Goal: Task Accomplishment & Management: Manage account settings

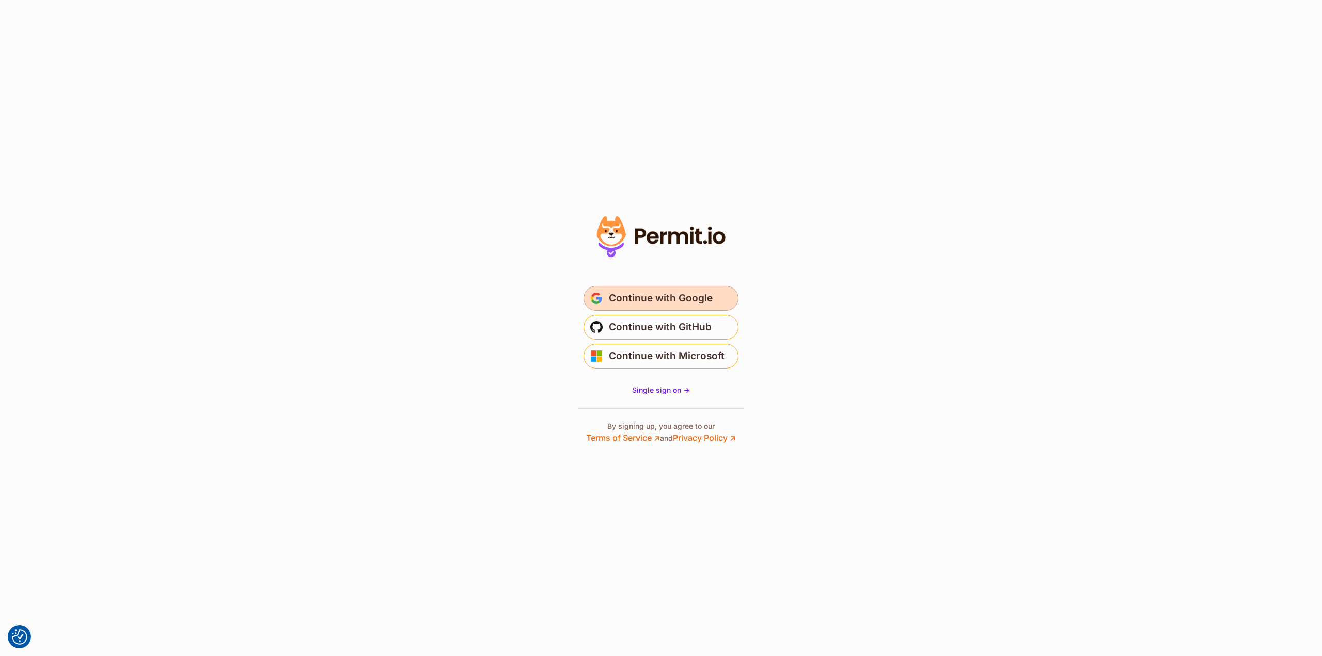
click at [687, 292] on span "Continue with Google" at bounding box center [661, 298] width 104 height 17
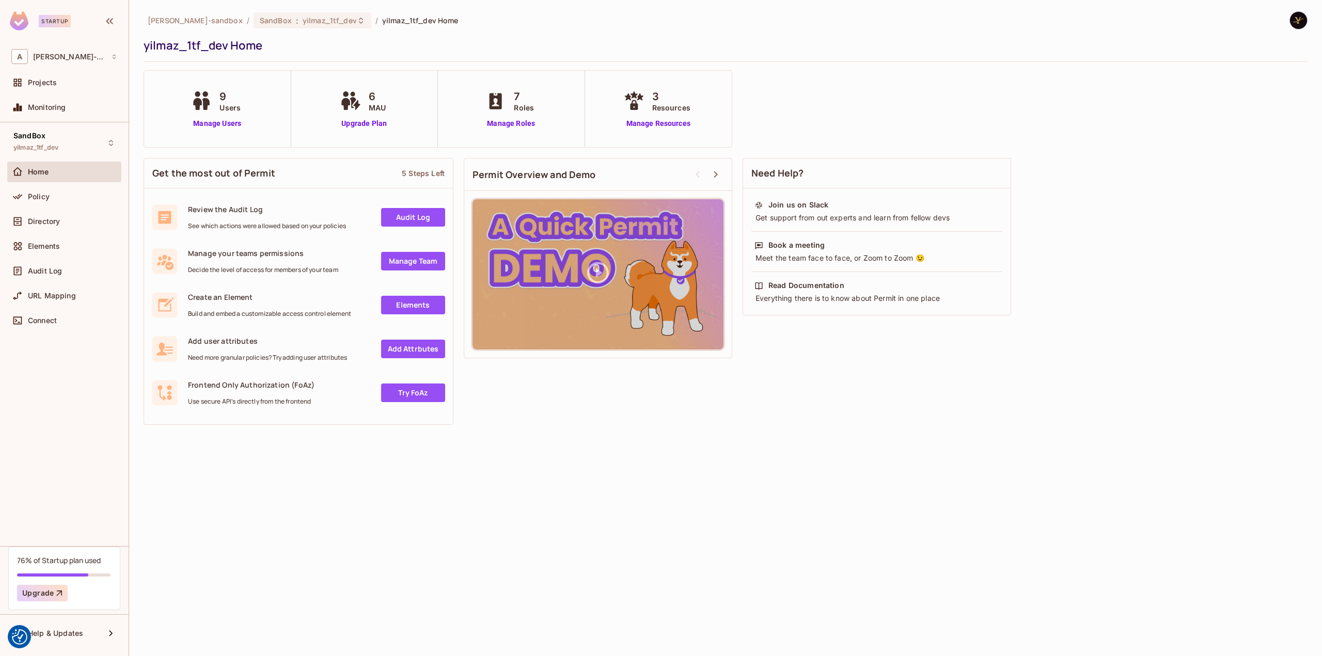
click at [50, 173] on div "Home" at bounding box center [72, 172] width 89 height 8
click at [29, 199] on span "Policy" at bounding box center [39, 197] width 22 height 8
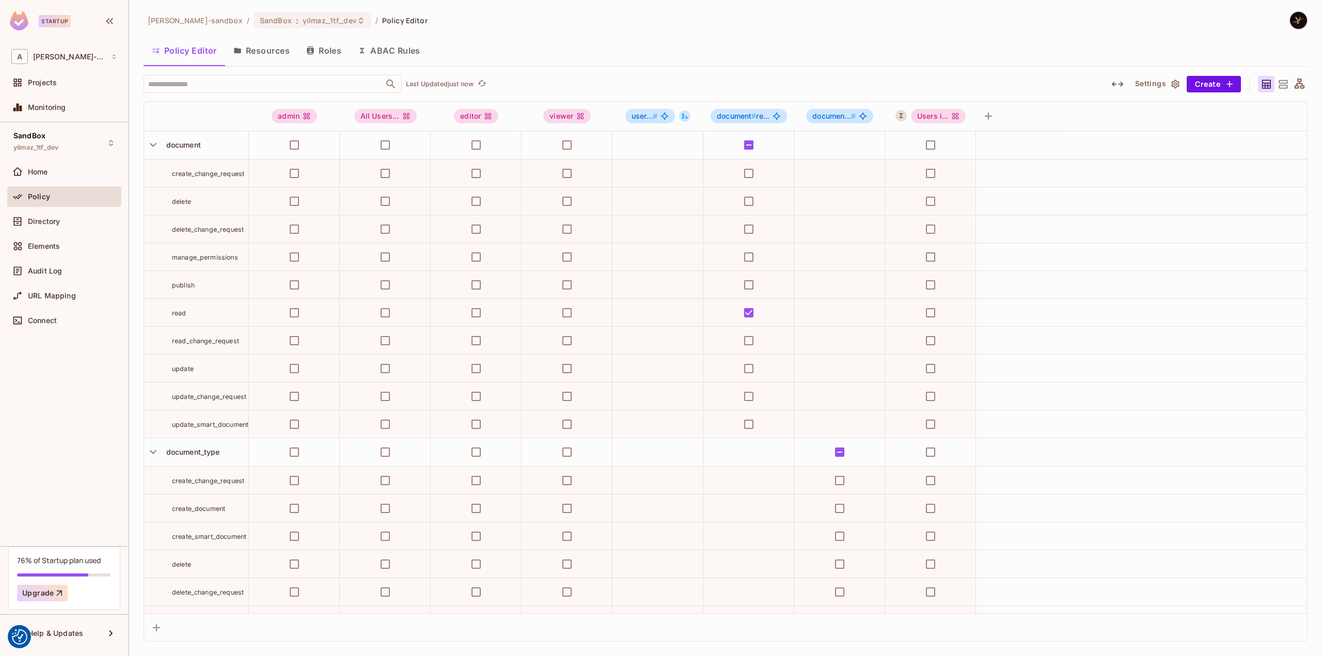
click at [324, 51] on button "Roles" at bounding box center [324, 51] width 52 height 26
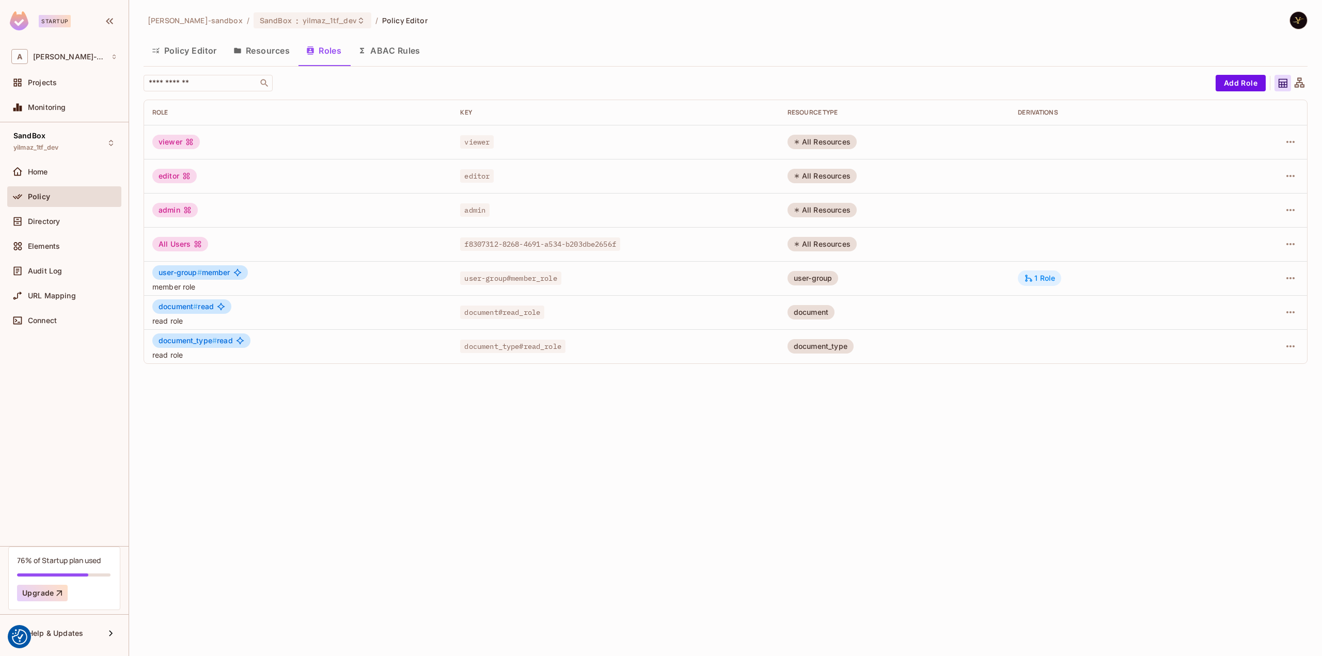
click at [1042, 275] on div "1 Role" at bounding box center [1039, 278] width 31 height 9
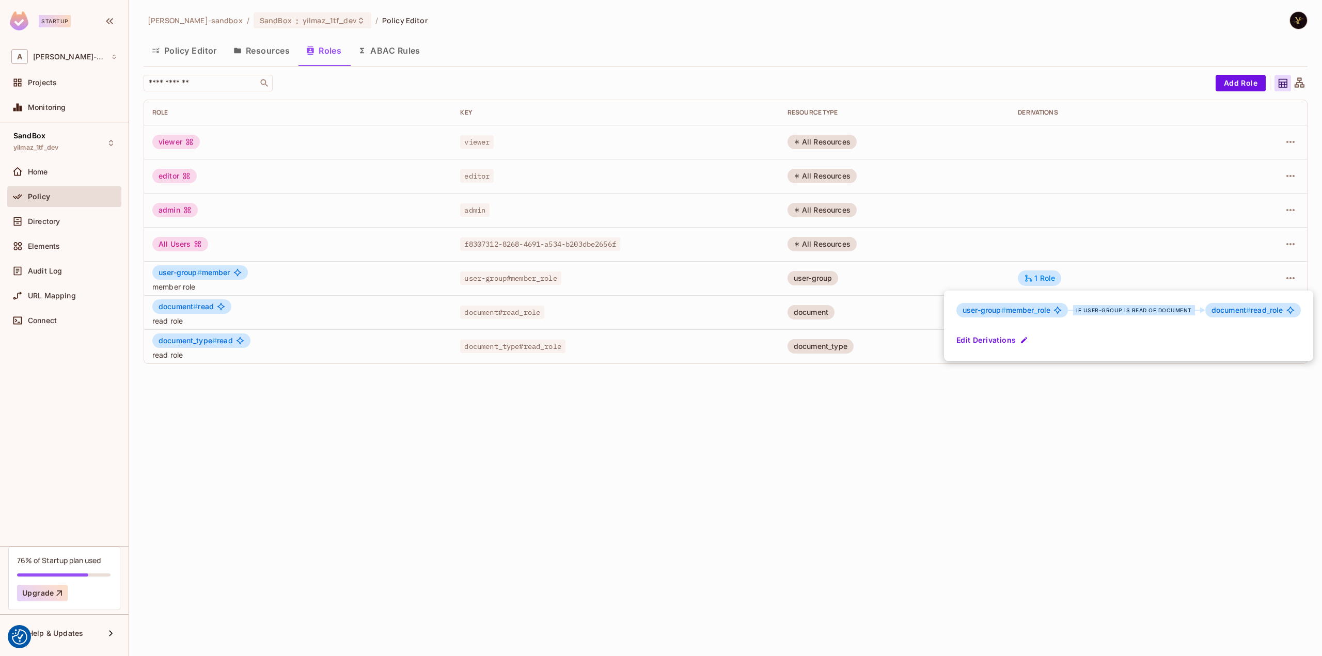
click at [779, 415] on div at bounding box center [661, 328] width 1322 height 656
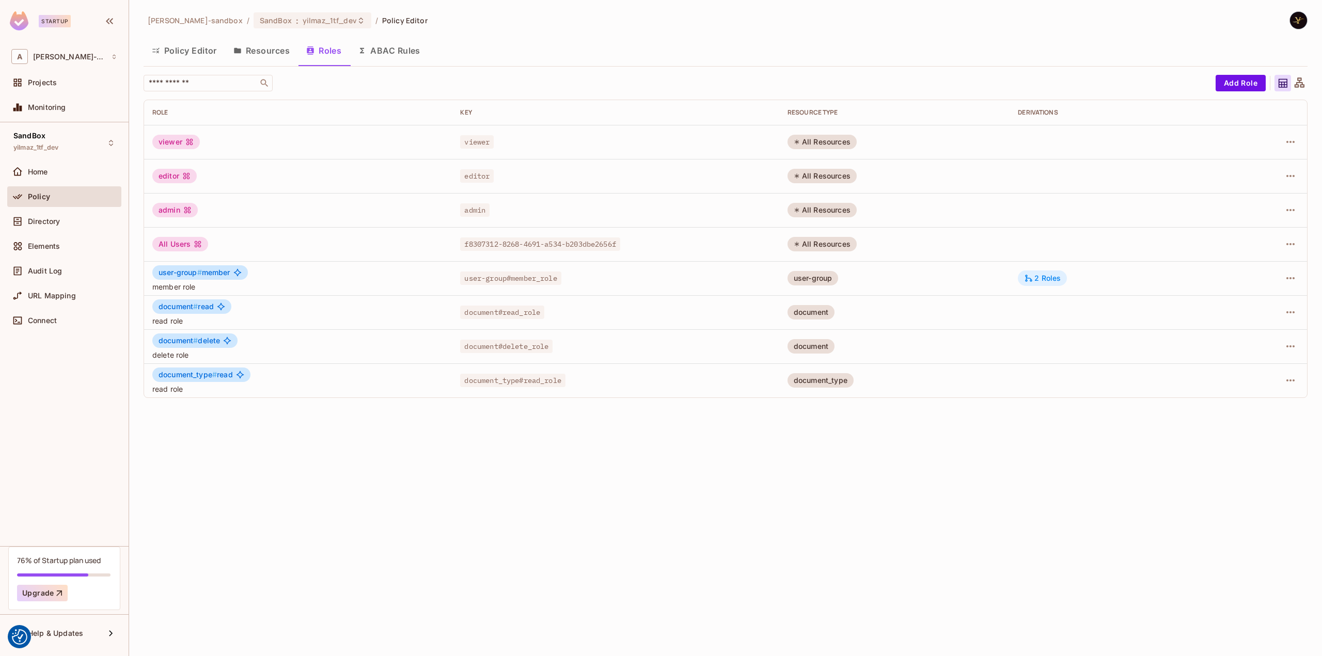
click at [1046, 278] on div "2 Roles" at bounding box center [1042, 278] width 37 height 9
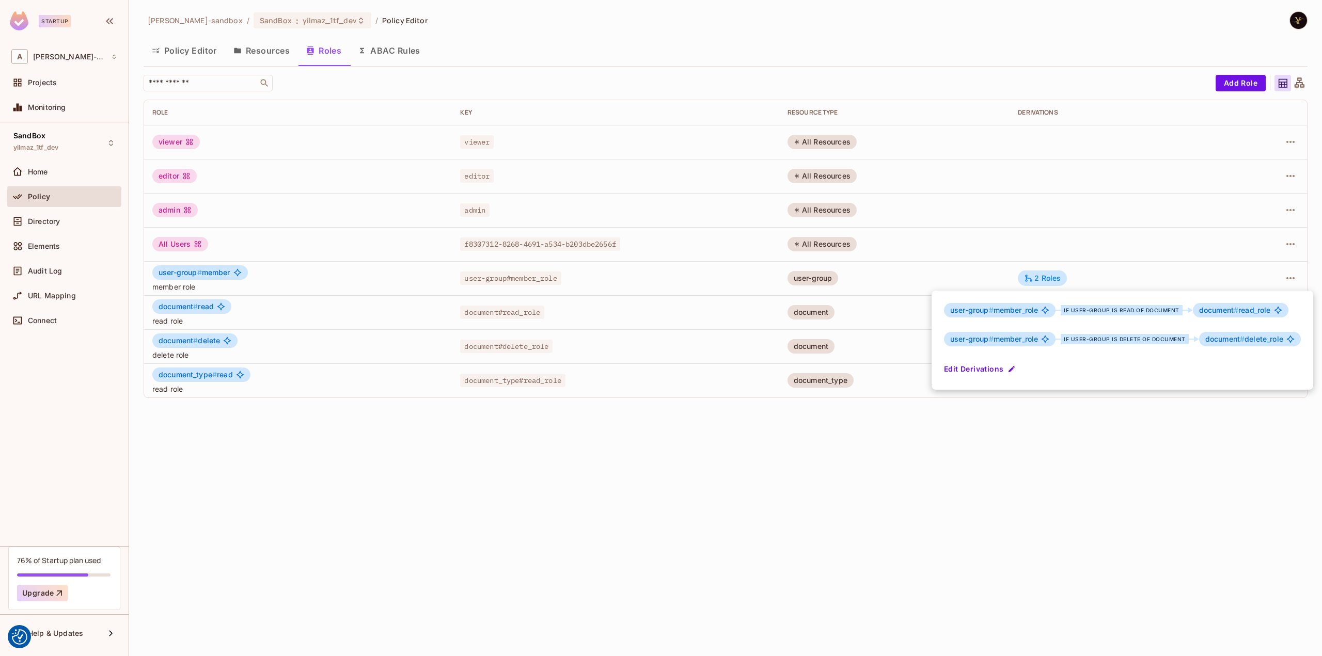
click at [976, 367] on button "Edit Derivations" at bounding box center [981, 369] width 74 height 17
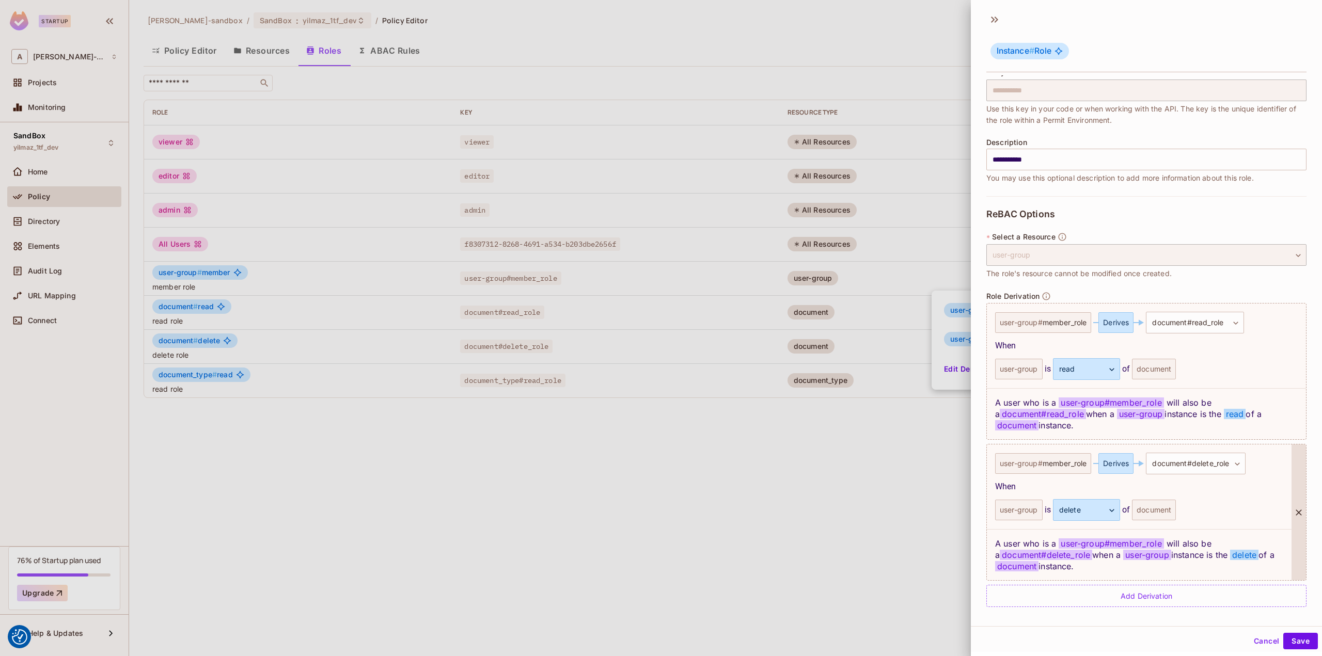
scroll to position [1, 0]
click at [1261, 641] on button "Cancel" at bounding box center [1267, 640] width 34 height 17
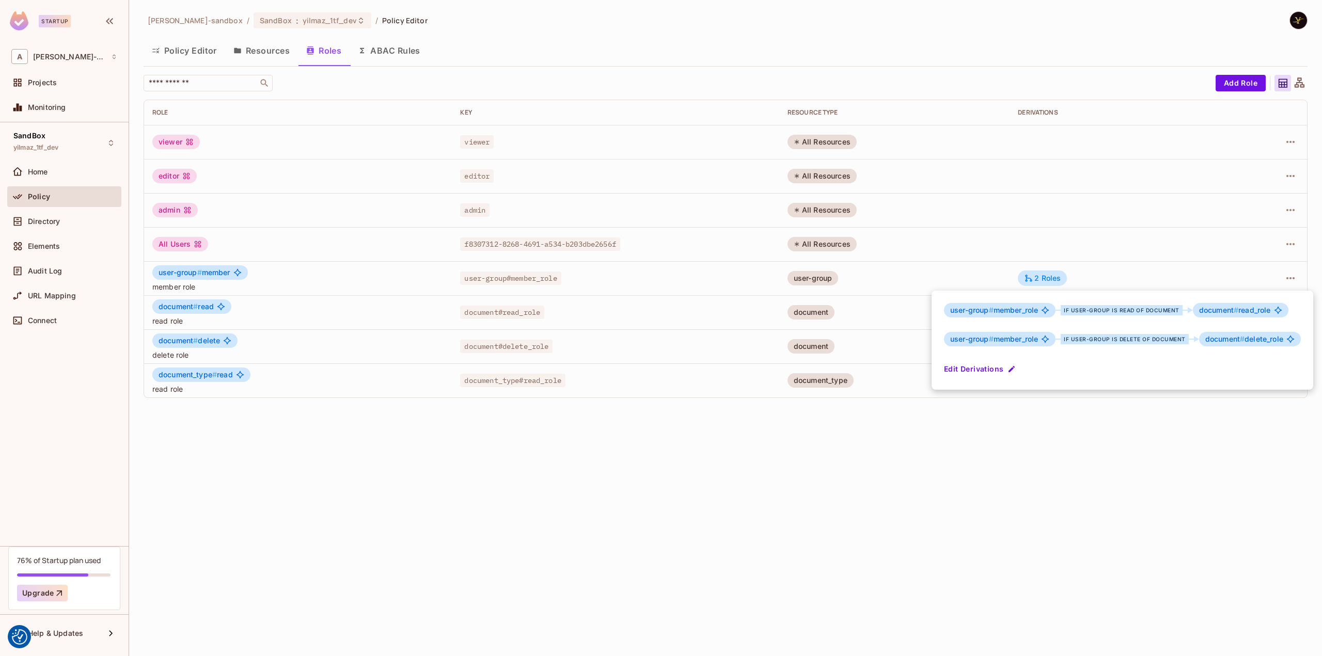
click at [43, 223] on div at bounding box center [661, 328] width 1322 height 656
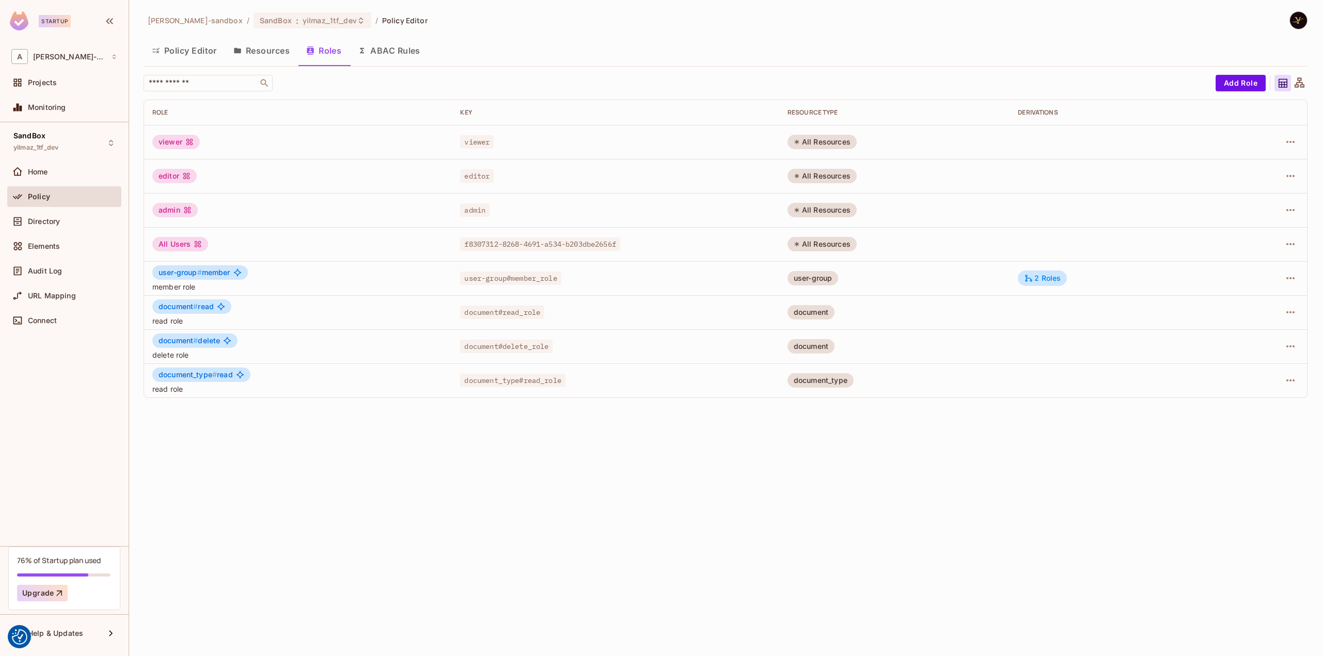
click at [191, 56] on button "Policy Editor" at bounding box center [185, 51] width 82 height 26
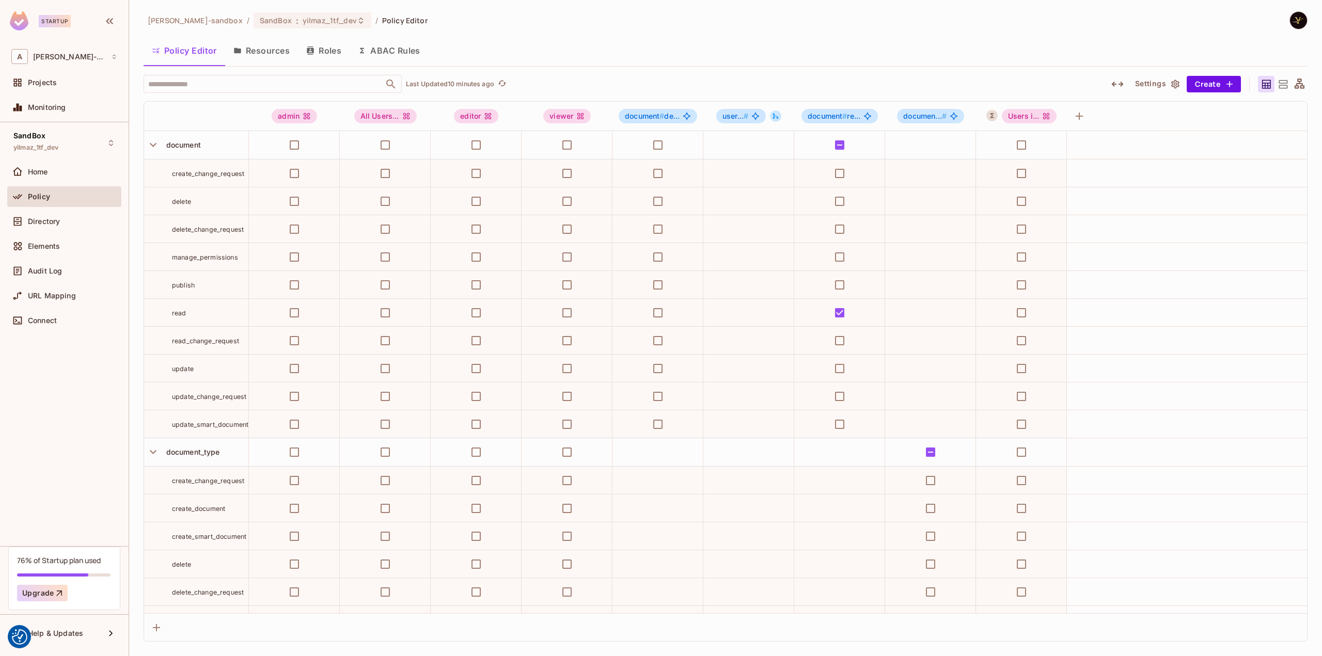
click at [742, 49] on div "Policy Editor Resources Roles ABAC Rules" at bounding box center [726, 51] width 1164 height 26
click at [183, 198] on span "delete" at bounding box center [181, 202] width 19 height 8
click at [408, 52] on button "ABAC Rules" at bounding box center [389, 51] width 79 height 26
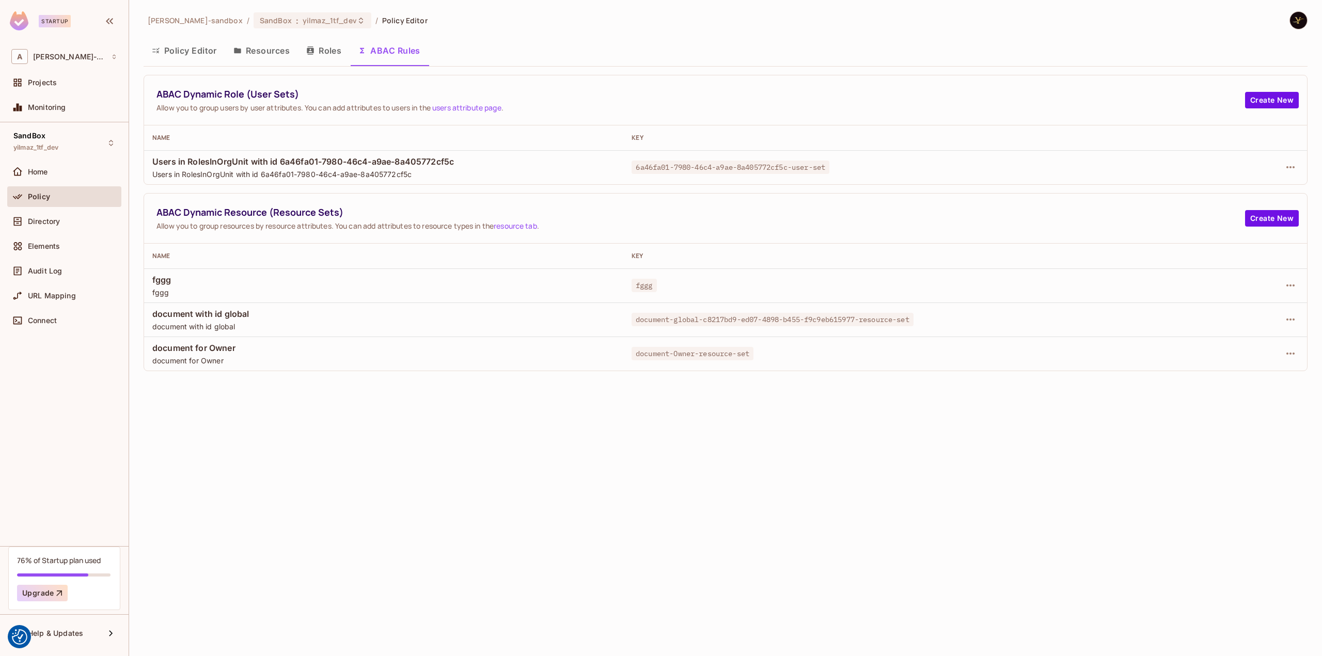
click at [325, 49] on button "Roles" at bounding box center [324, 51] width 52 height 26
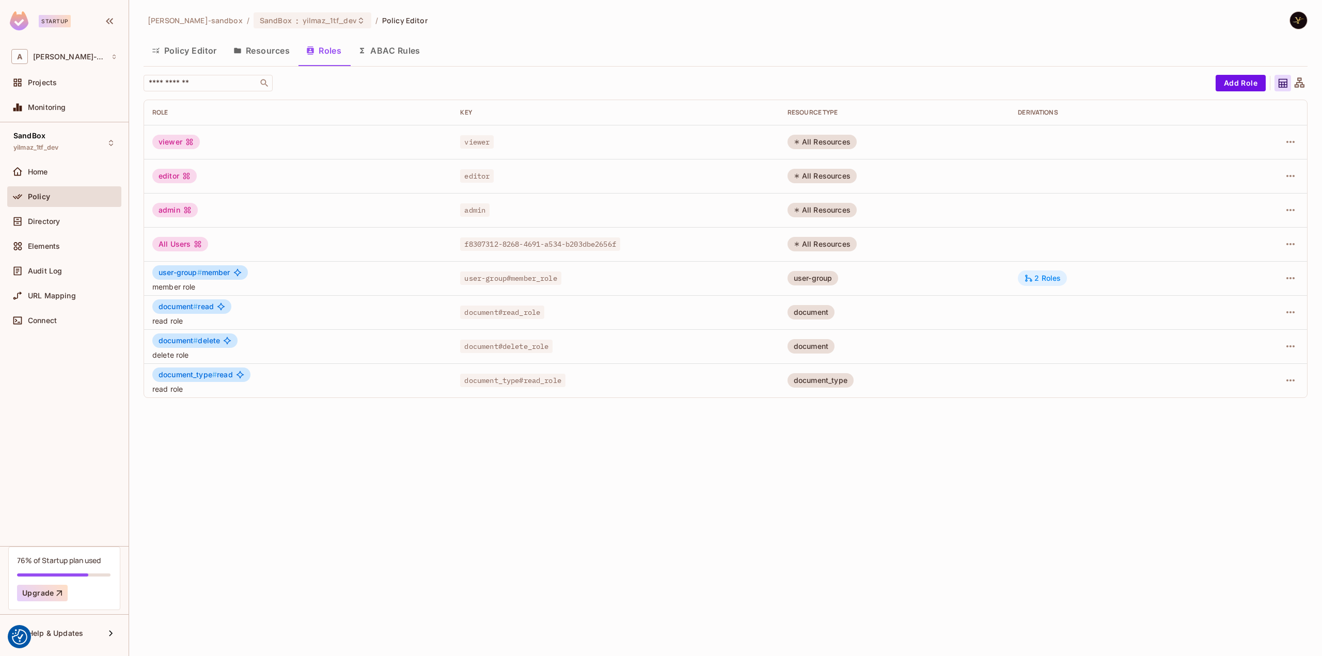
click at [1056, 279] on div "2 Roles" at bounding box center [1042, 278] width 37 height 9
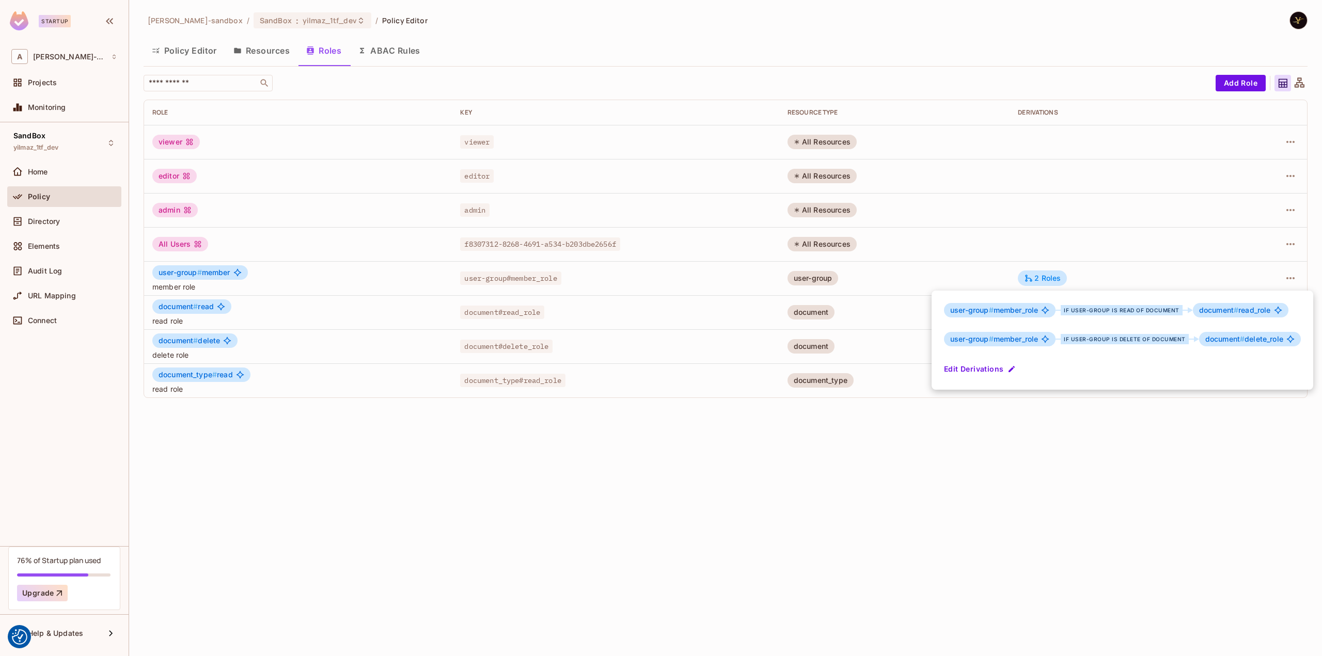
click at [1111, 502] on div at bounding box center [661, 328] width 1322 height 656
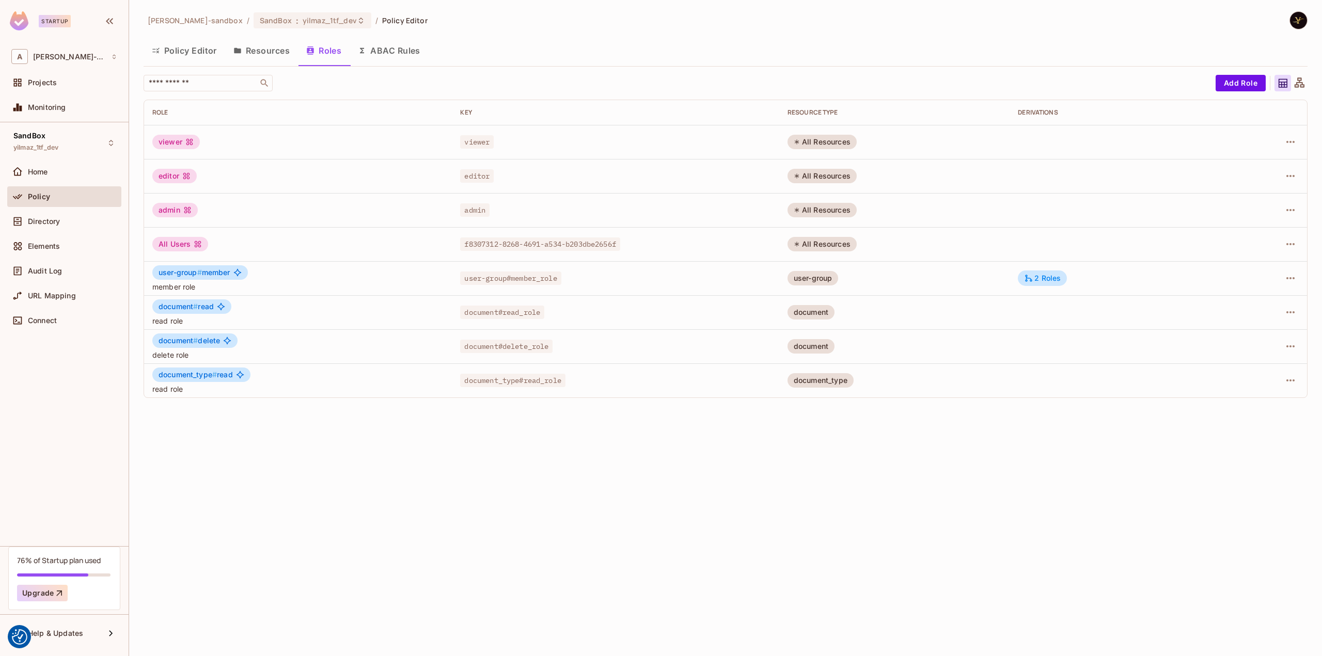
click at [673, 513] on div "alex-trustflight-sandbox / SandBox : yilmaz_1tf_dev / Policy Editor Policy Edit…" at bounding box center [725, 328] width 1193 height 656
click at [186, 51] on button "Policy Editor" at bounding box center [185, 51] width 82 height 26
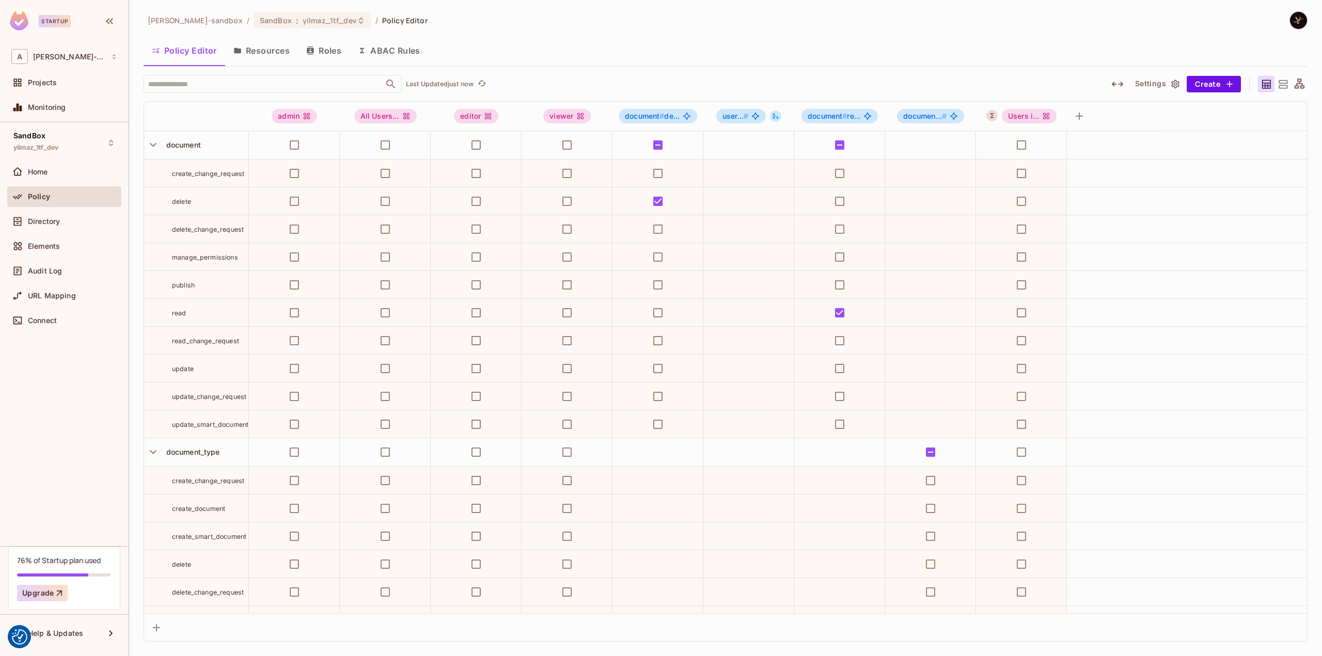
click at [930, 53] on div "Policy Editor Resources Roles ABAC Rules" at bounding box center [726, 51] width 1164 height 26
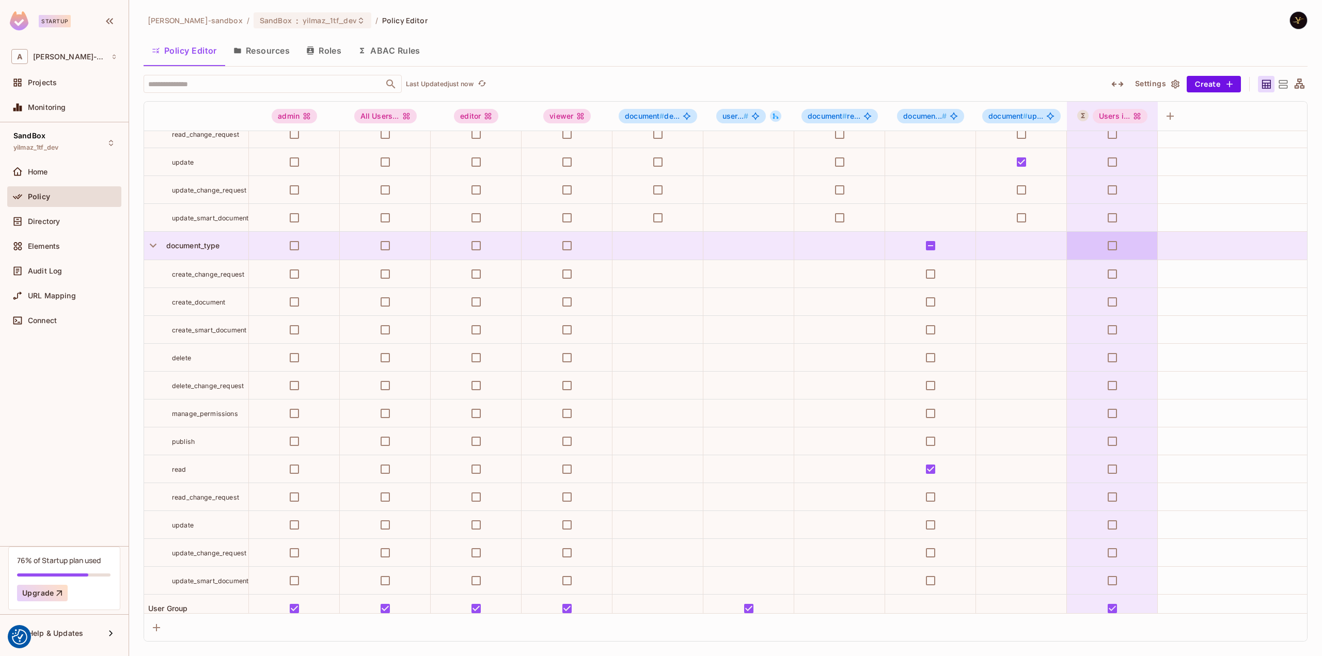
scroll to position [413, 0]
